Goal: Information Seeking & Learning: Find specific fact

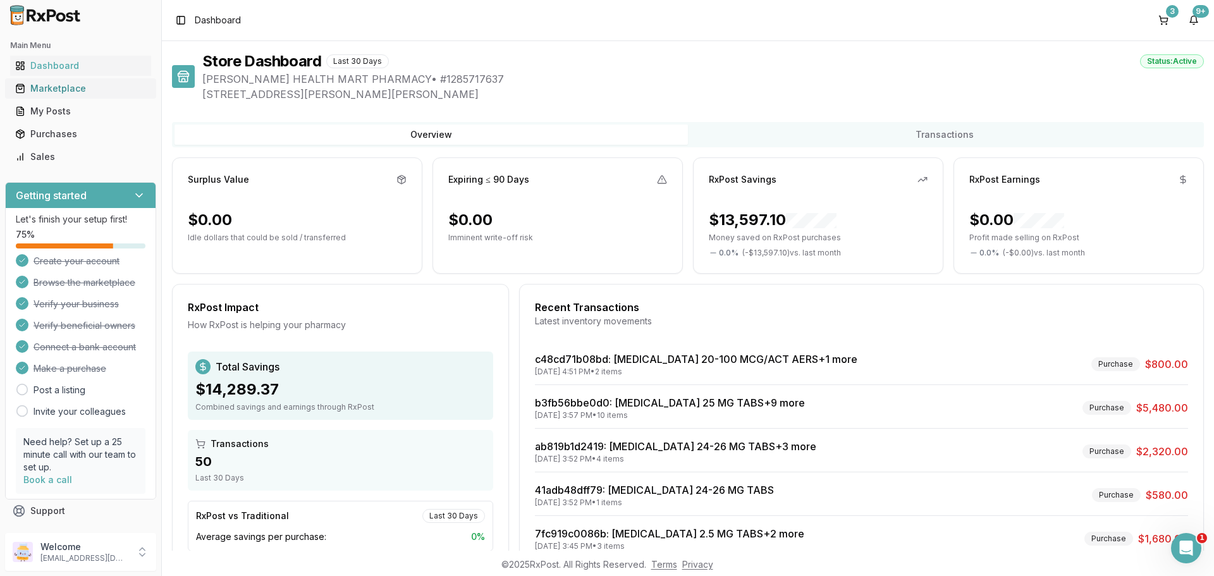
click at [64, 86] on div "Marketplace" at bounding box center [80, 88] width 131 height 13
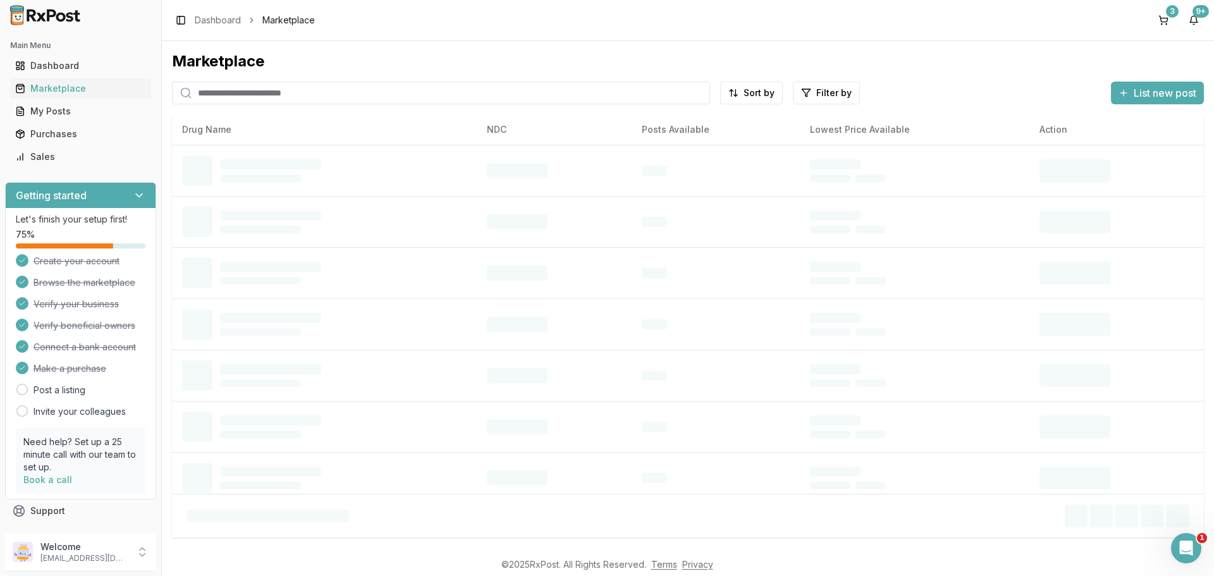
click at [203, 92] on input "search" at bounding box center [441, 93] width 538 height 23
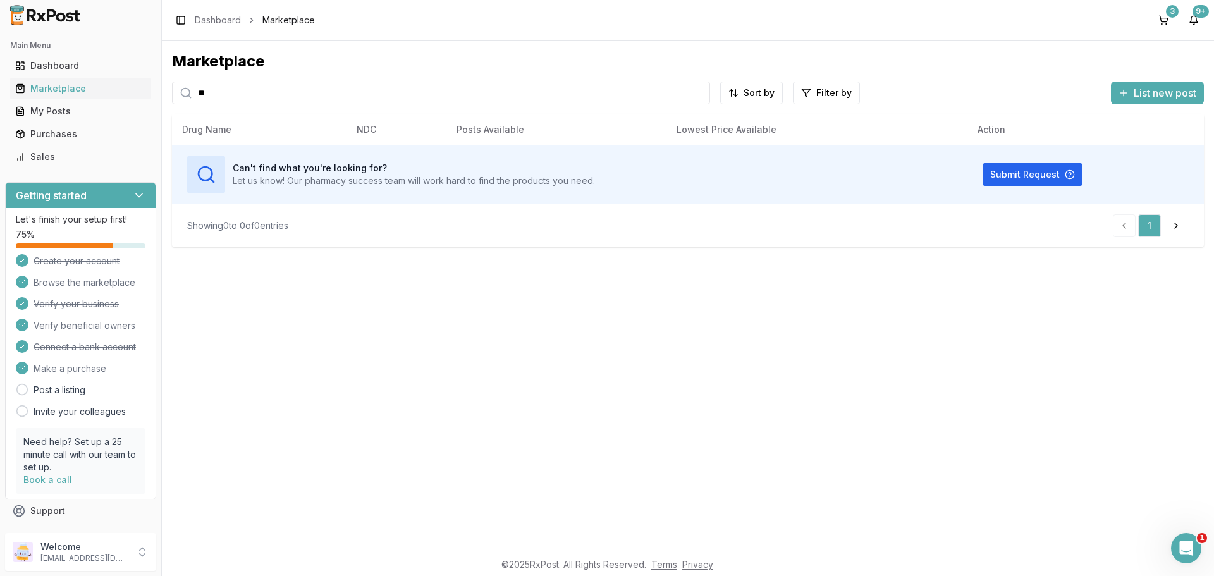
type input "*"
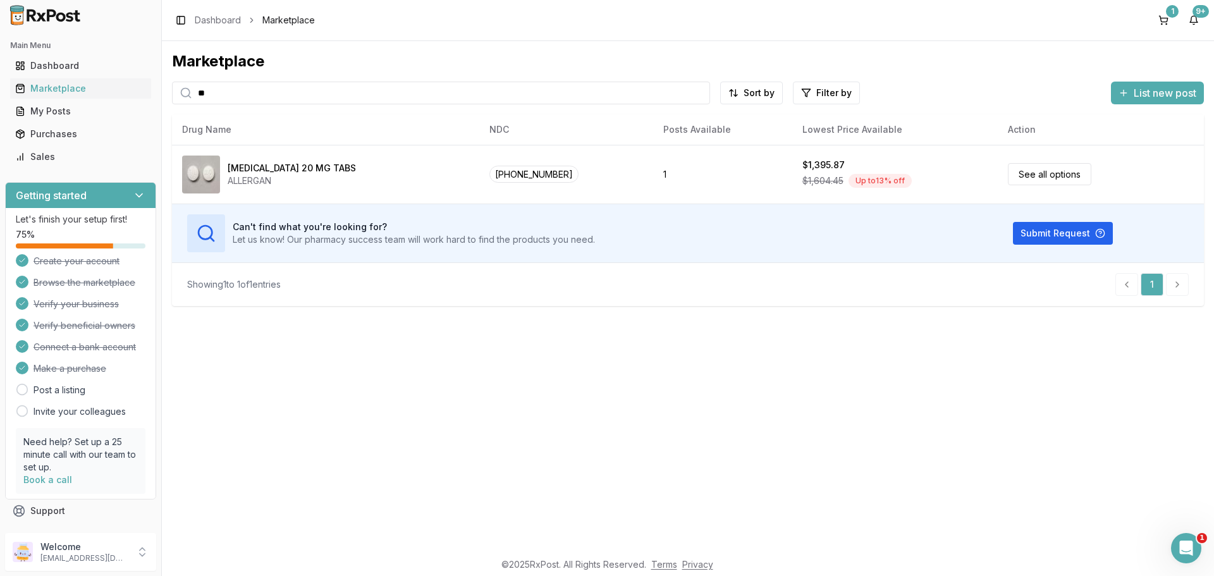
type input "*"
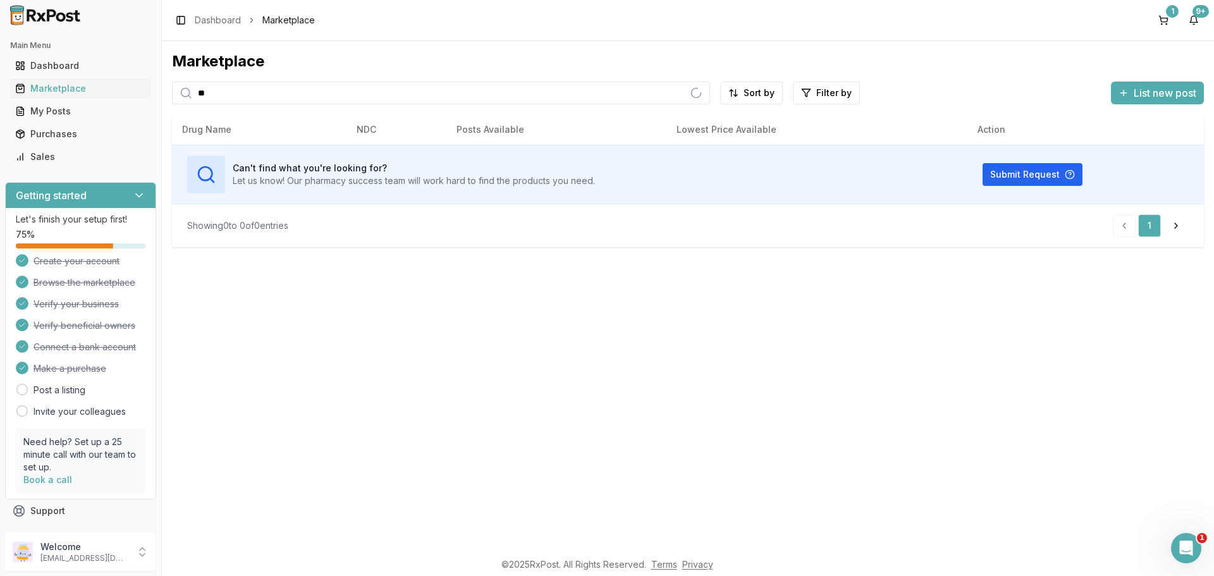
type input "*"
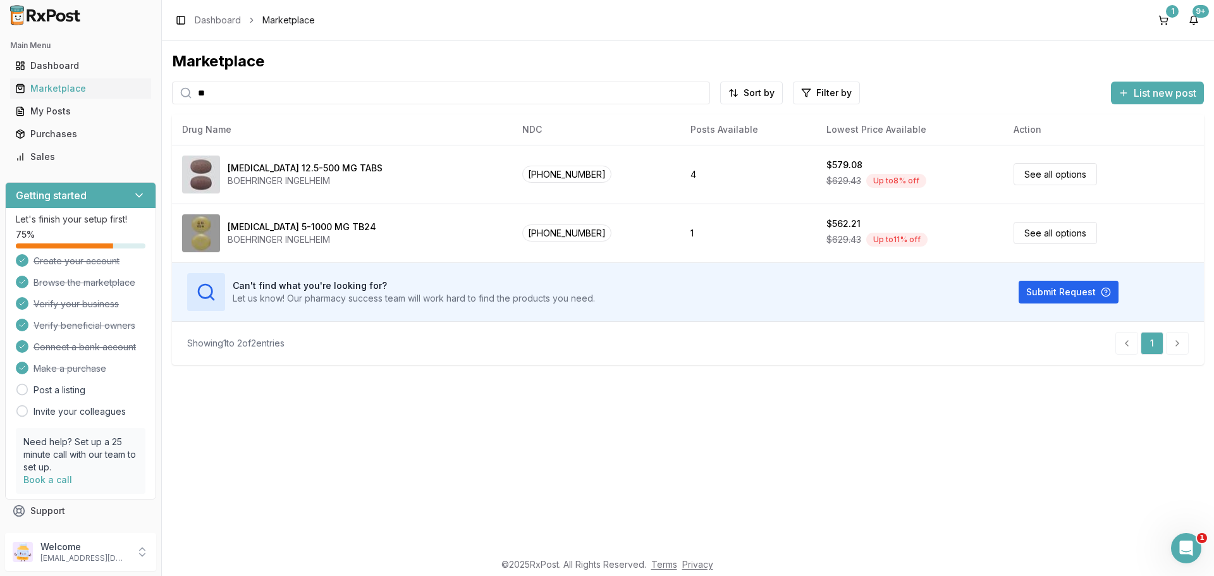
type input "*"
type input "*******"
click at [1198, 537] on span "1" at bounding box center [1202, 538] width 10 height 10
click at [1188, 548] on icon "Open Intercom Messenger" at bounding box center [1186, 548] width 9 height 10
